Goal: Find specific page/section: Find specific page/section

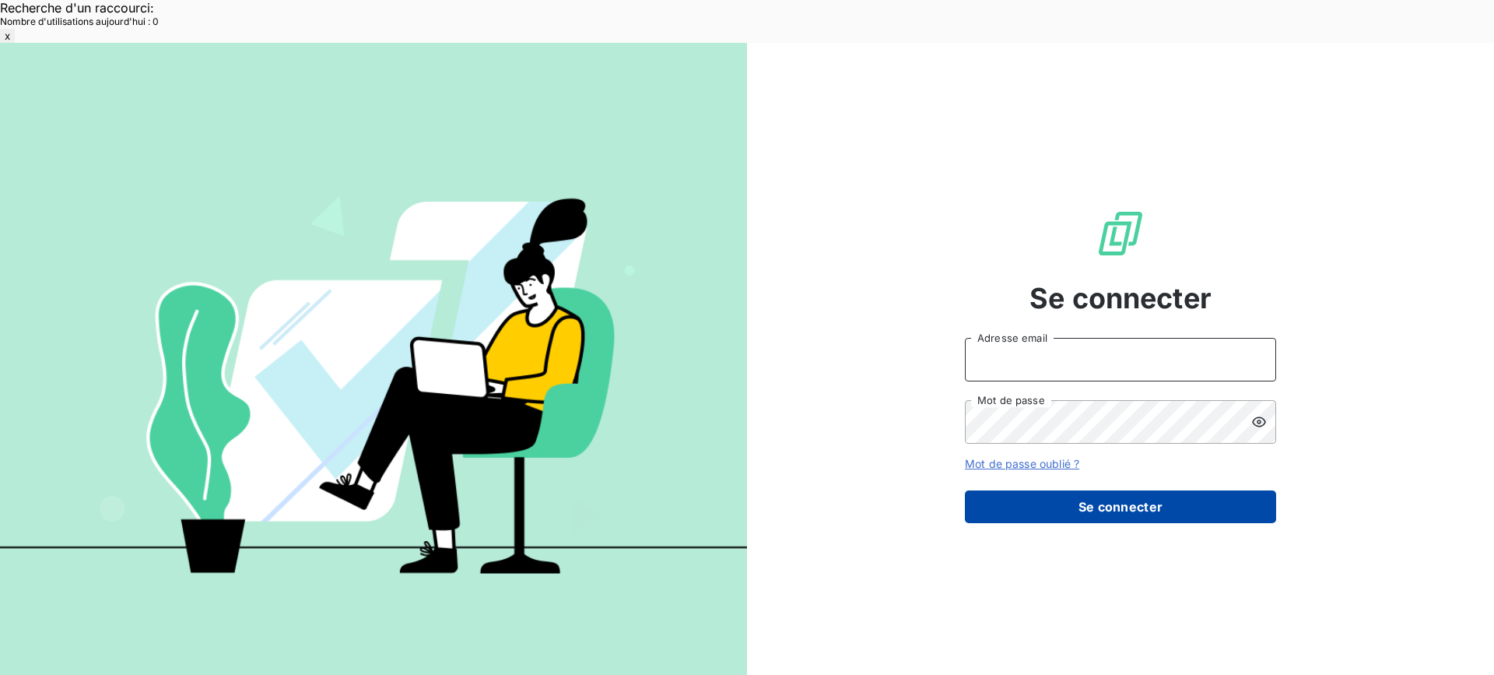
type input "met-france@recouvrement.met.com"
click at [1078, 490] on button "Se connecter" at bounding box center [1120, 506] width 311 height 33
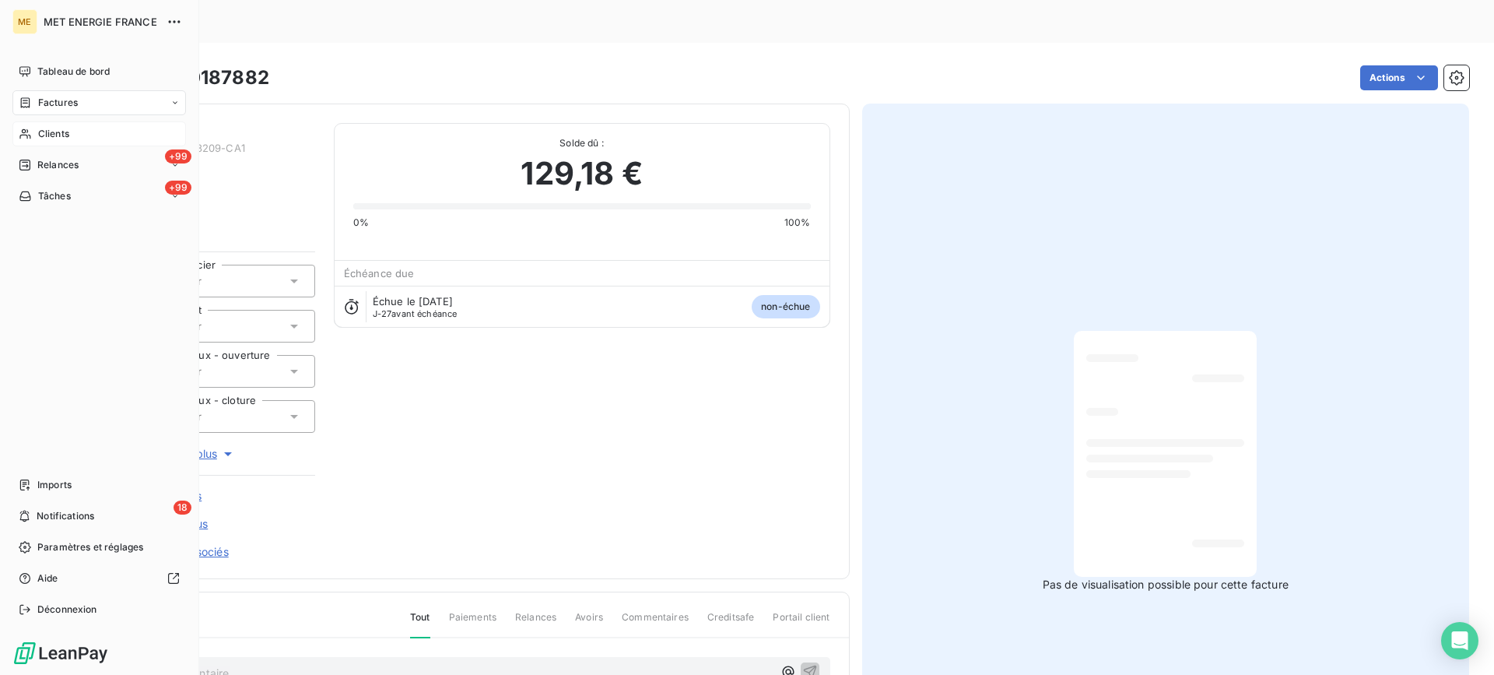
click at [35, 136] on div "Clients" at bounding box center [99, 133] width 174 height 25
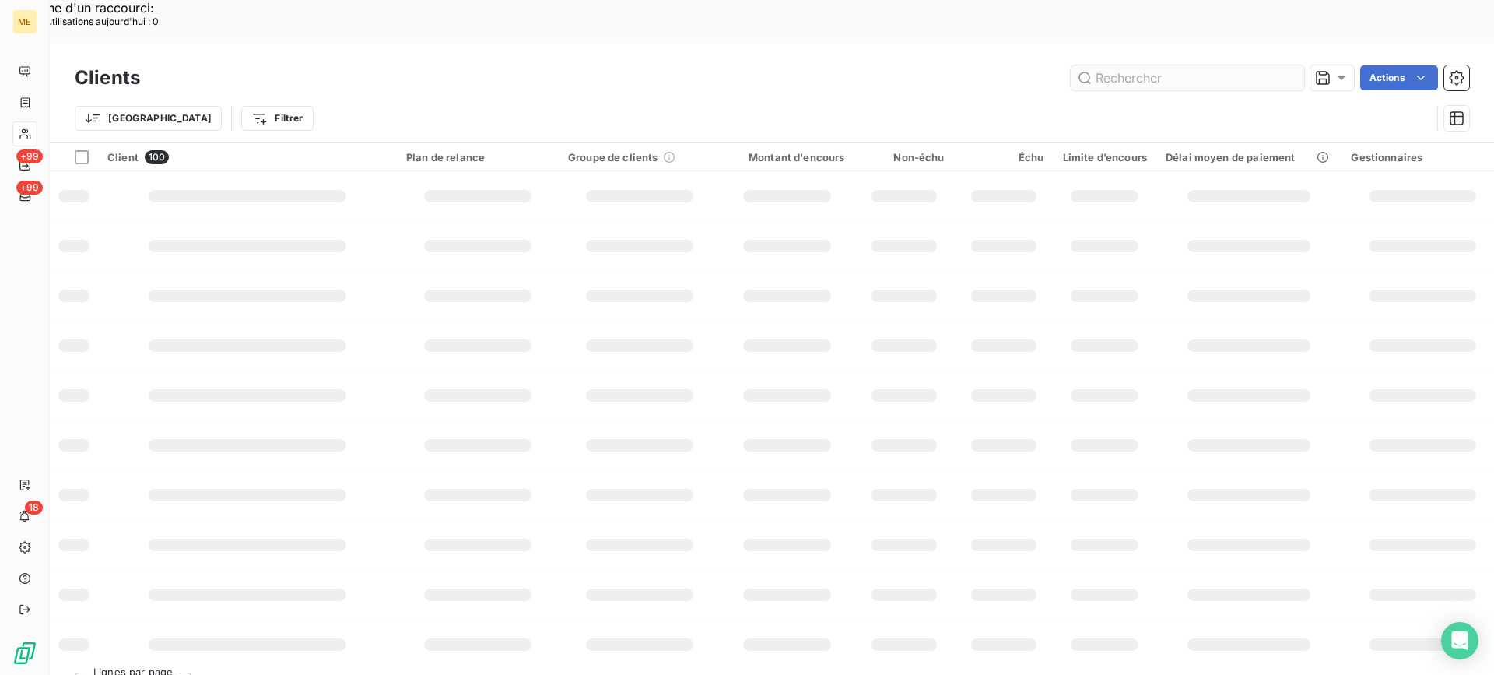
click at [1111, 65] on input "text" at bounding box center [1187, 77] width 233 height 25
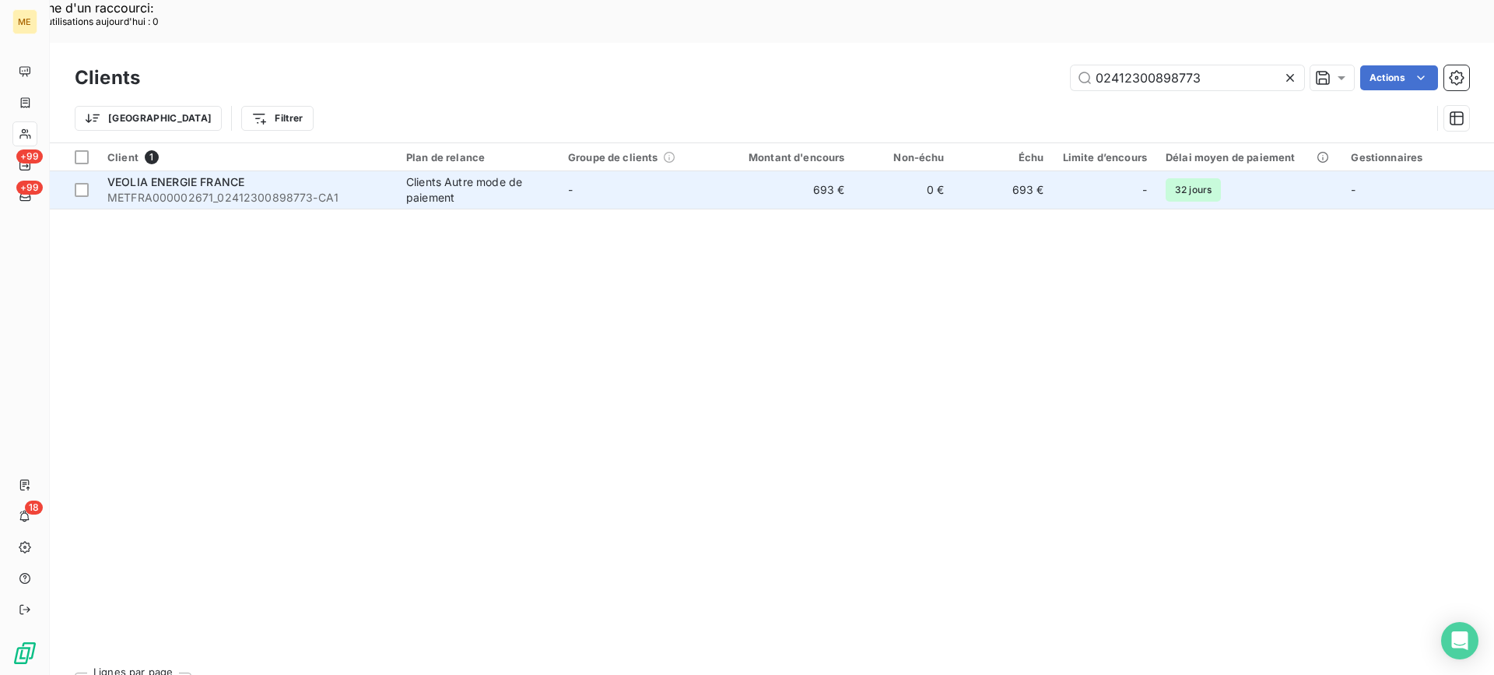
type input "02412300898773"
click at [261, 190] on span "METFRA000002671_02412300898773-CA1" at bounding box center [247, 198] width 280 height 16
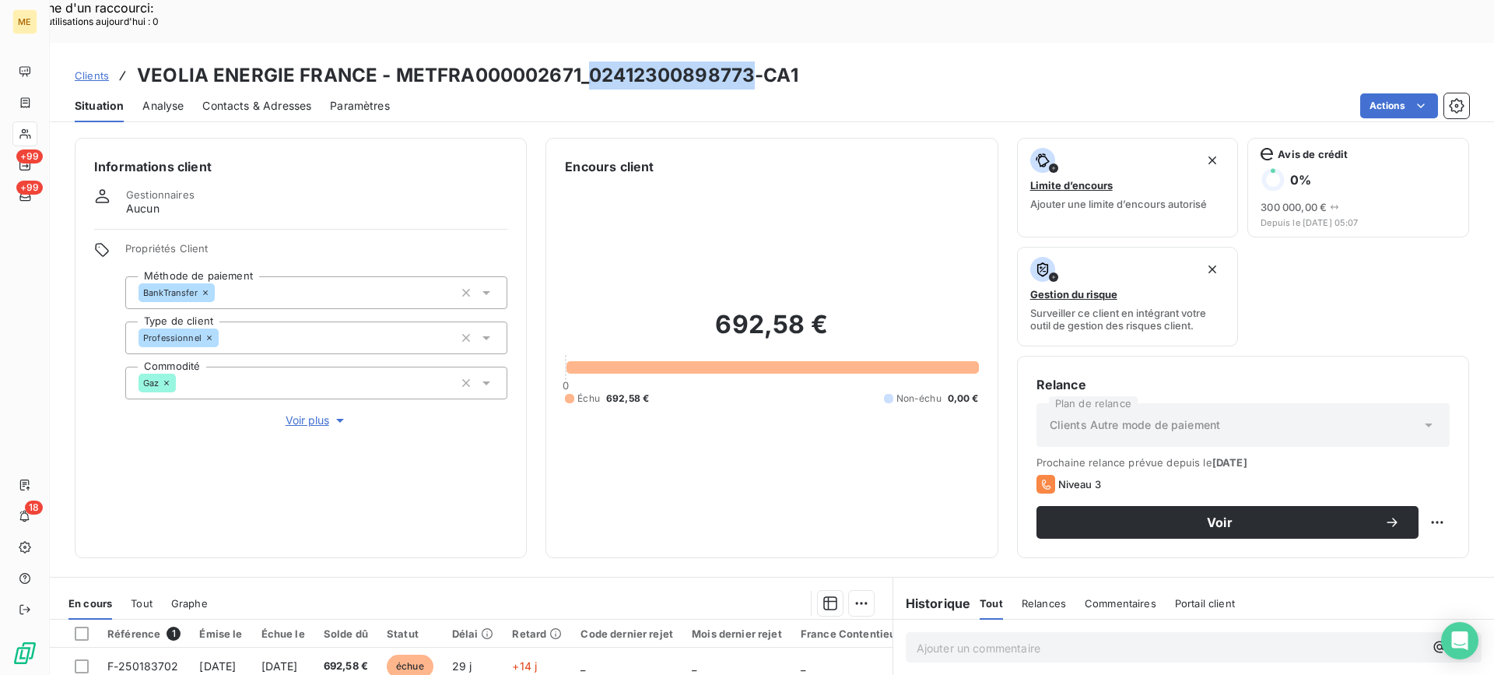
copy h3 "02412300898773"
drag, startPoint x: 590, startPoint y: 35, endPoint x: 746, endPoint y: 40, distance: 156.5
click at [746, 61] on h3 "VEOLIA ENERGIE FRANCE - METFRA000002671_02412300898773-CA1" at bounding box center [467, 75] width 661 height 28
copy h3 "02412300898773"
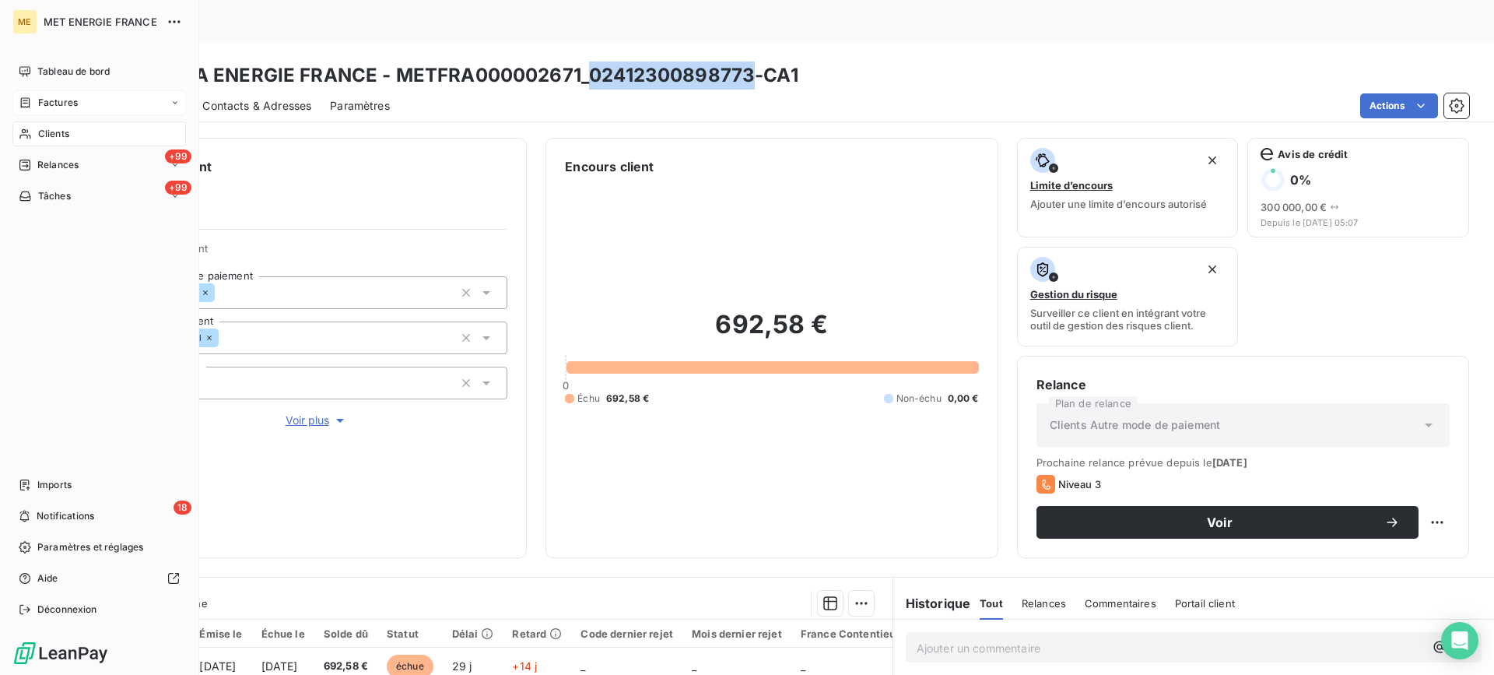
click at [41, 106] on span "Factures" at bounding box center [58, 103] width 40 height 14
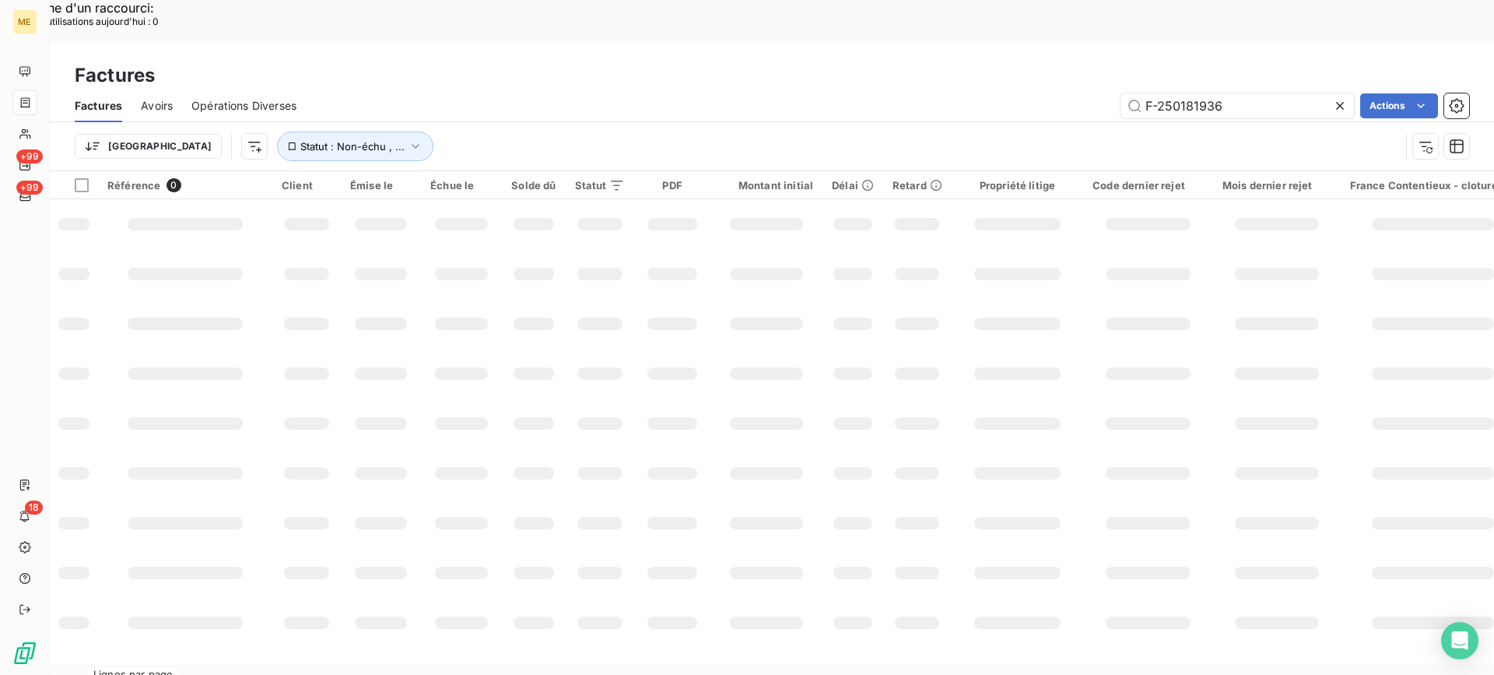
type input "F-250181936"
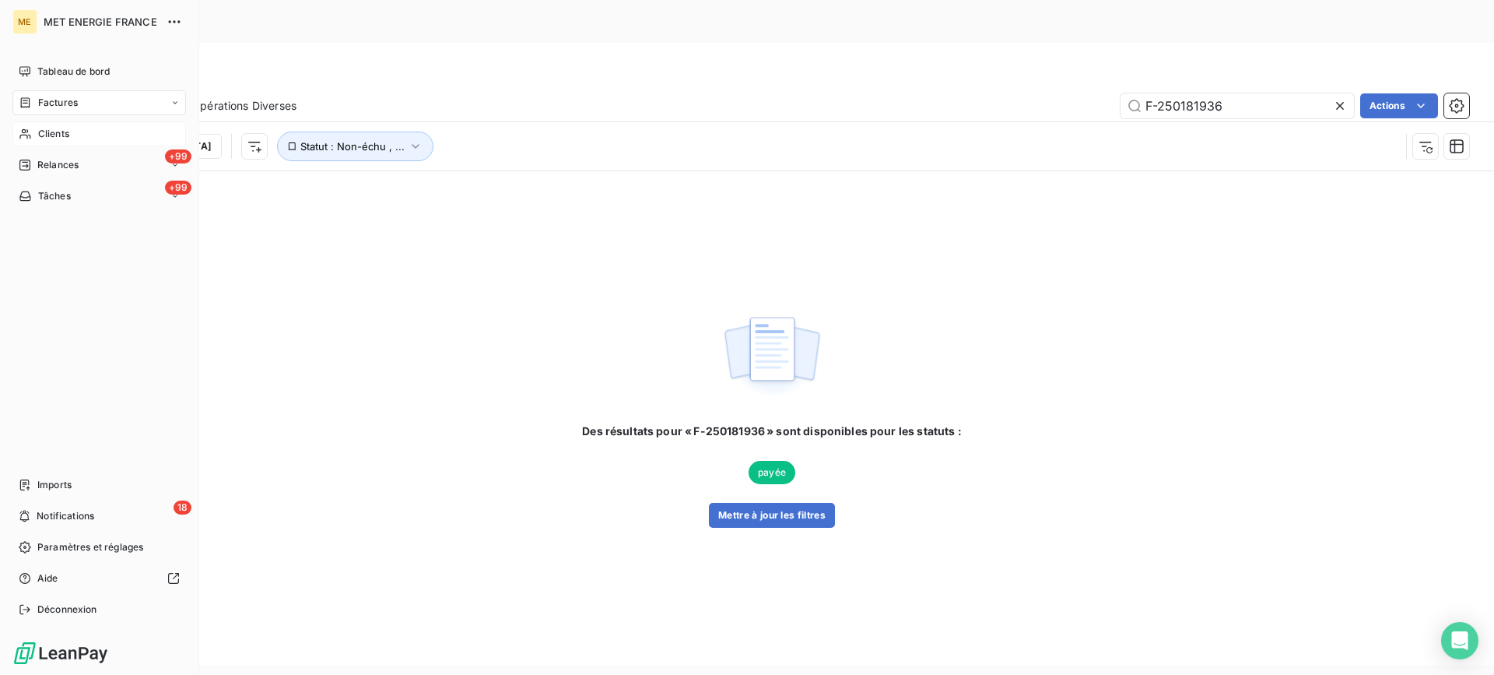
click at [93, 128] on div "Clients" at bounding box center [99, 133] width 174 height 25
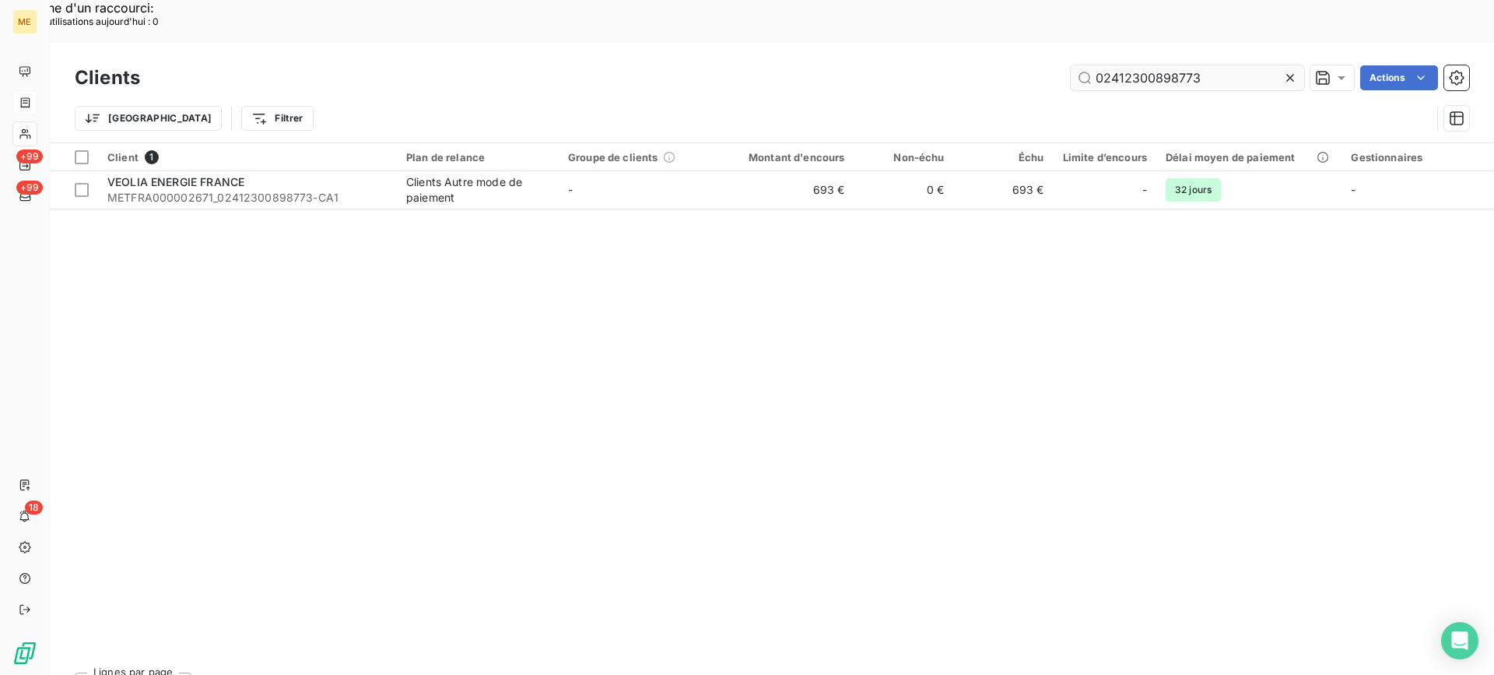
click at [1124, 65] on input "02412300898773" at bounding box center [1187, 77] width 233 height 25
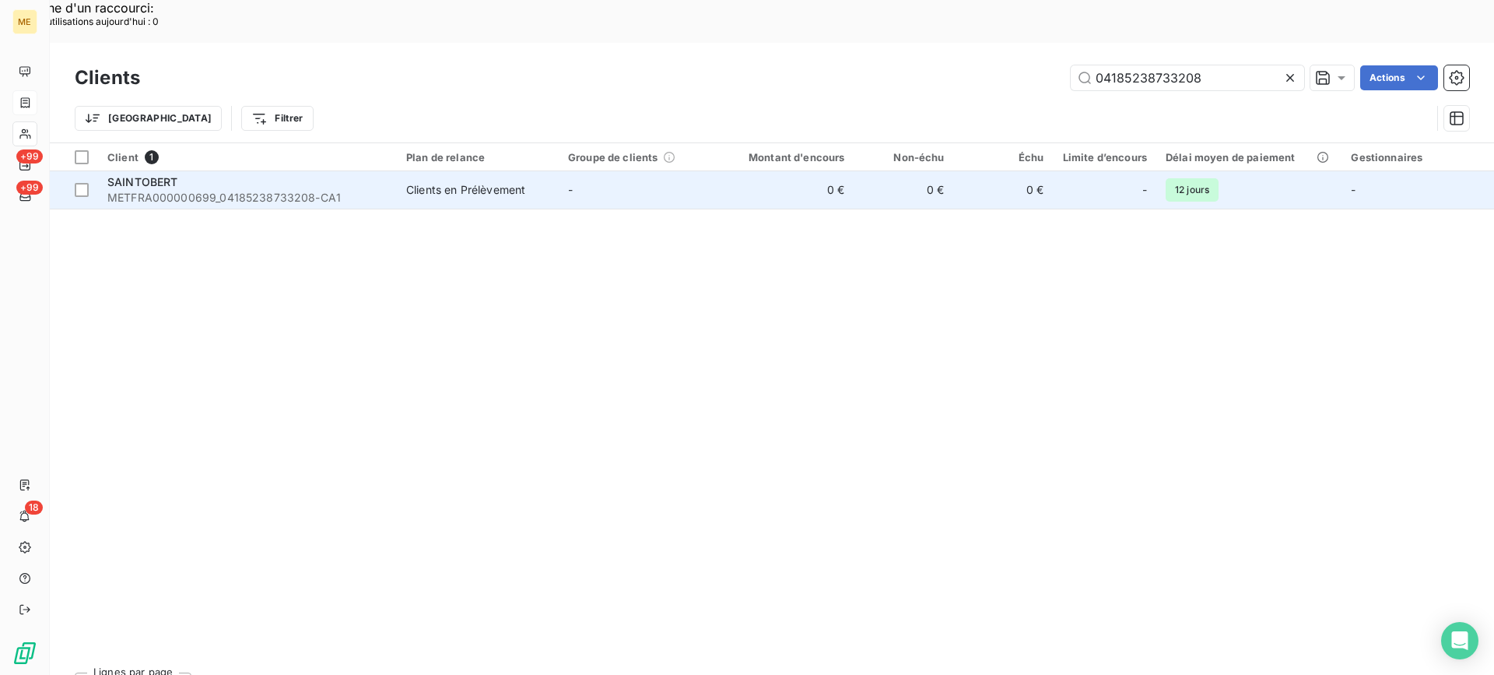
type input "04185238733208"
click at [258, 190] on span "METFRA000000699_04185238733208-CA1" at bounding box center [247, 198] width 280 height 16
